Goal: Transaction & Acquisition: Purchase product/service

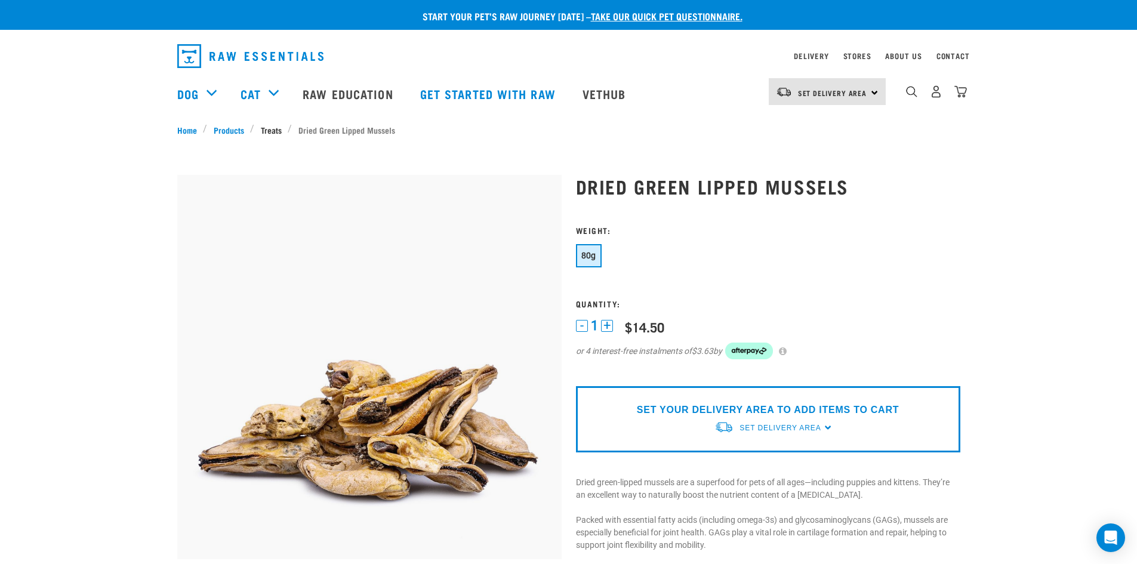
click at [272, 134] on link "Treats" at bounding box center [270, 130] width 33 height 13
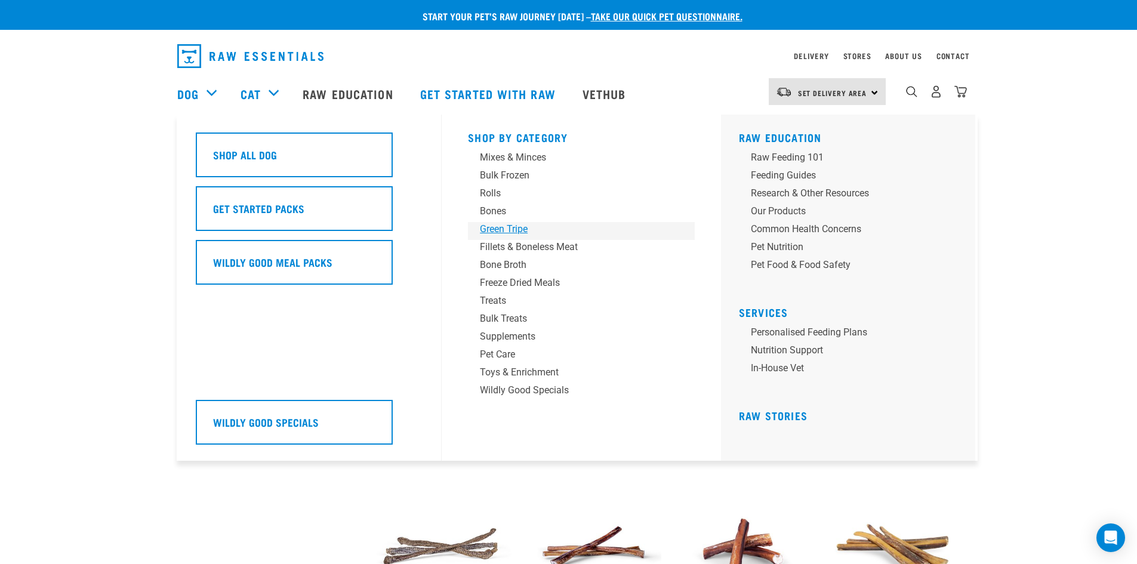
click at [501, 225] on div "Green Tripe" at bounding box center [573, 229] width 186 height 14
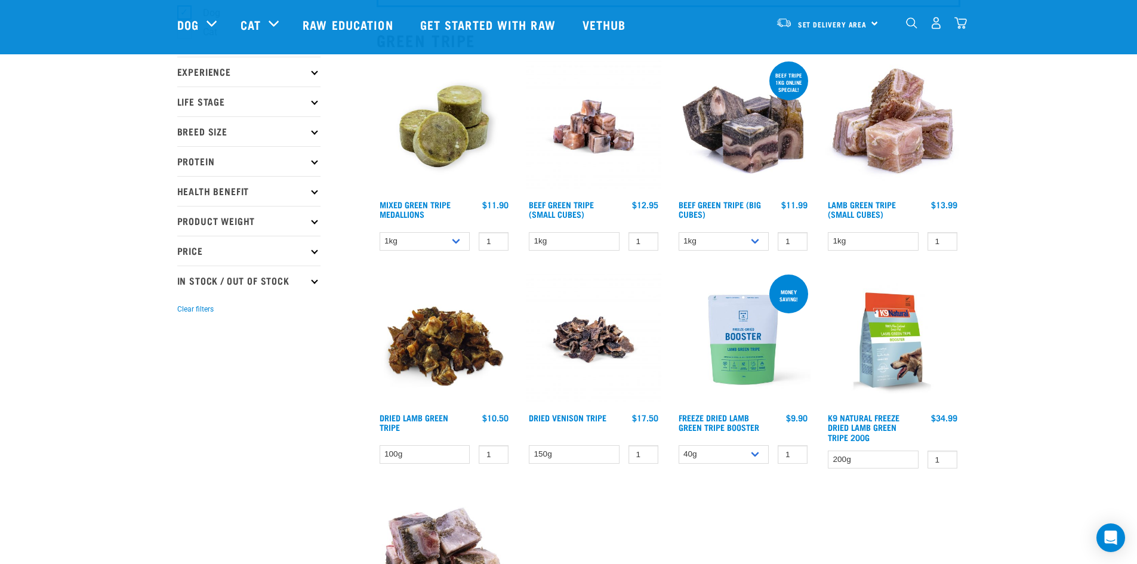
scroll to position [179, 0]
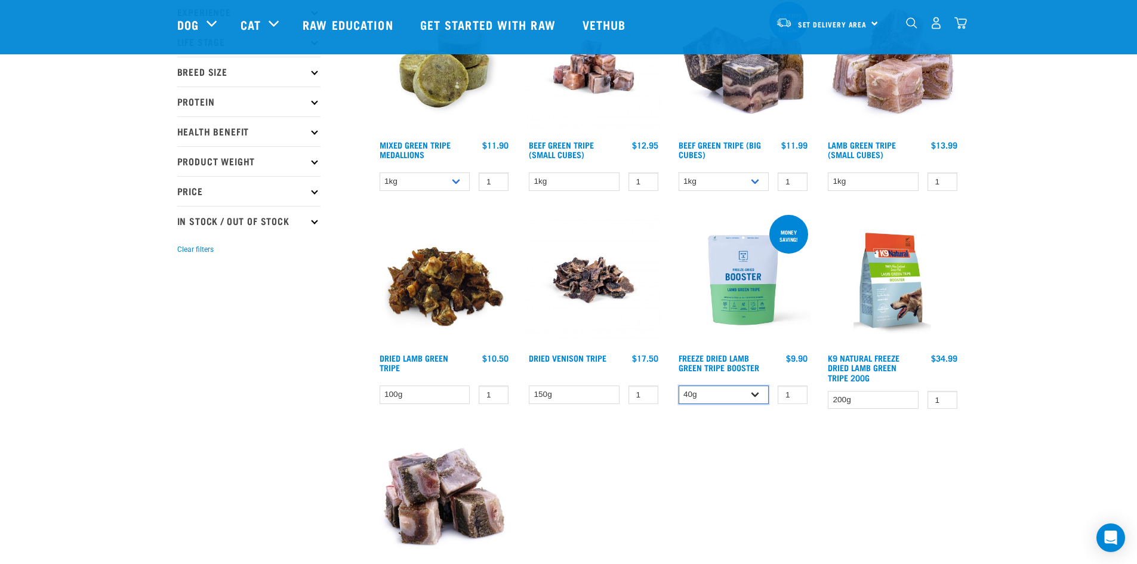
click at [749, 398] on select "40g 200g" at bounding box center [724, 395] width 91 height 19
select select "348055"
click at [679, 386] on select "40g 200g" at bounding box center [724, 395] width 91 height 19
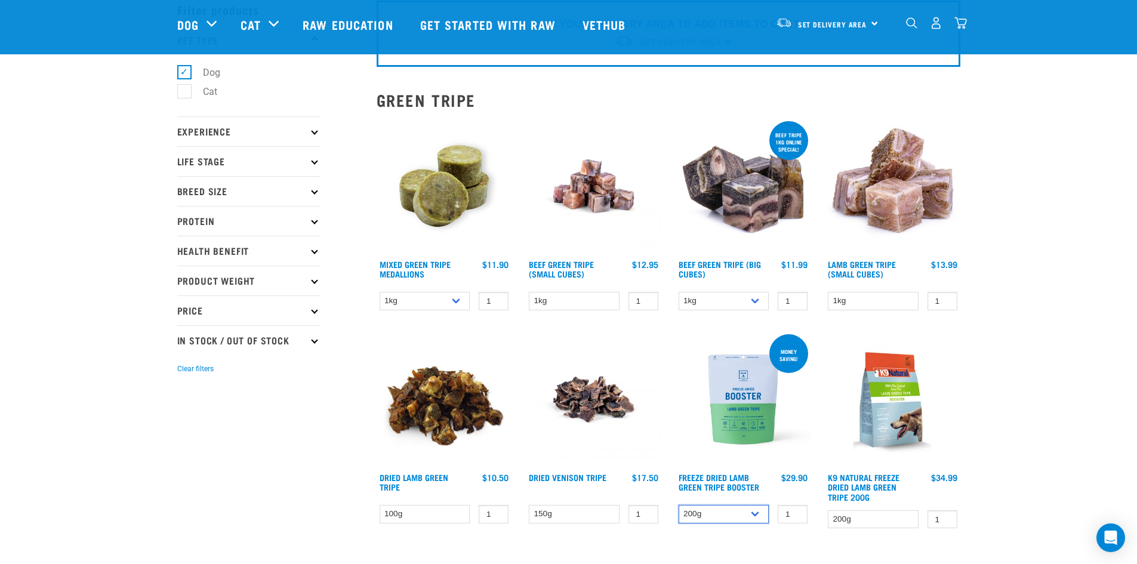
scroll to position [0, 0]
